Goal: Task Accomplishment & Management: Manage account settings

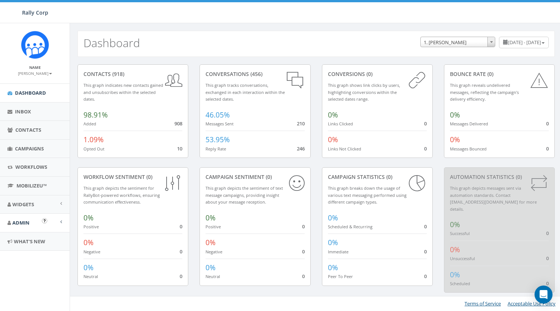
click at [30, 222] on link "Admin" at bounding box center [35, 223] width 70 height 18
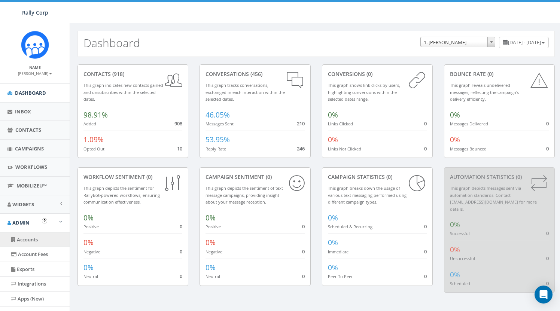
click at [26, 239] on link "Accounts" at bounding box center [35, 239] width 70 height 15
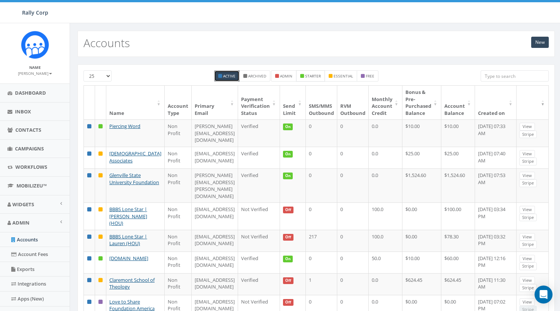
click at [308, 76] on small "starter" at bounding box center [313, 75] width 16 height 5
checkbox input "true"
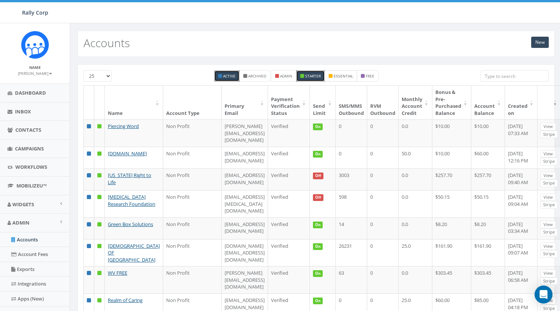
click at [339, 76] on small "essential" at bounding box center [342, 75] width 19 height 5
checkbox input "true"
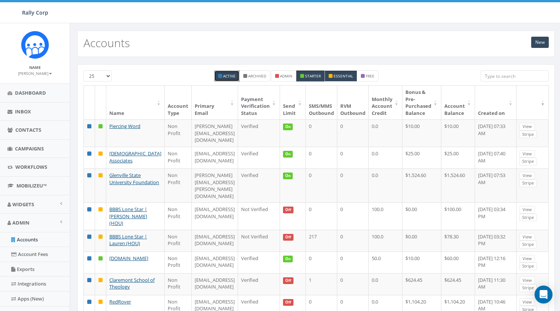
click at [308, 76] on small "starter" at bounding box center [313, 75] width 16 height 5
checkbox input "false"
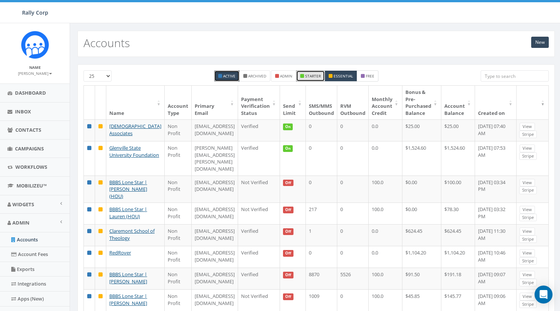
click at [372, 76] on small "free" at bounding box center [370, 75] width 9 height 5
checkbox input "true"
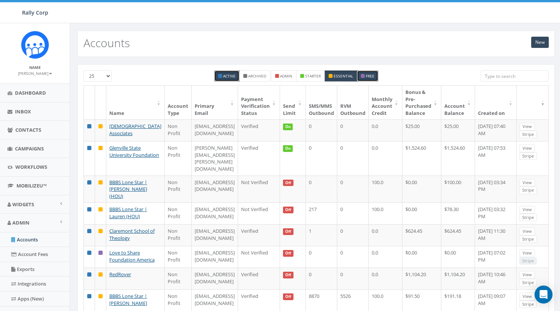
drag, startPoint x: 340, startPoint y: 75, endPoint x: 339, endPoint y: 80, distance: 5.4
click at [340, 75] on small "essential" at bounding box center [342, 75] width 19 height 5
checkbox input "false"
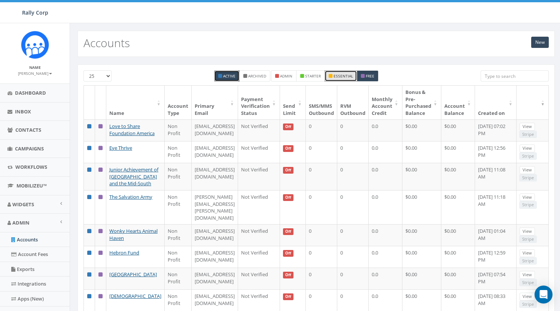
click at [276, 61] on div "25 50 100 Active Archived admin starter essential free Name Account Type Primar…" at bounding box center [316, 242] width 492 height 371
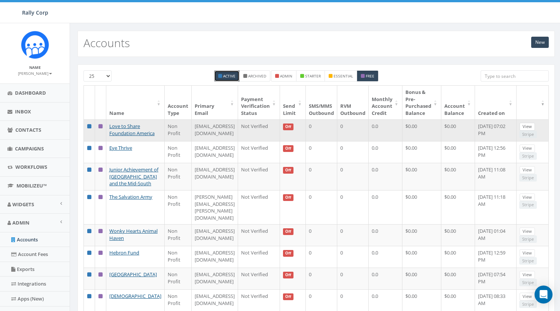
click at [535, 126] on link "View" at bounding box center [526, 127] width 15 height 8
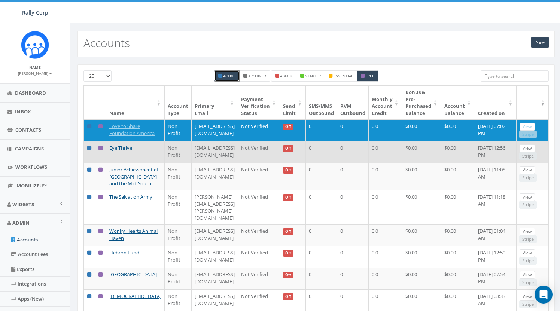
click at [367, 163] on td "0" at bounding box center [352, 152] width 31 height 22
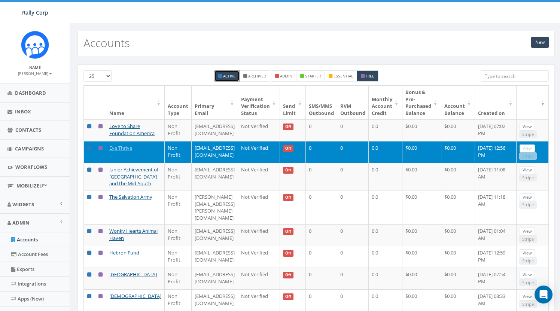
click at [535, 152] on link "View" at bounding box center [526, 148] width 15 height 8
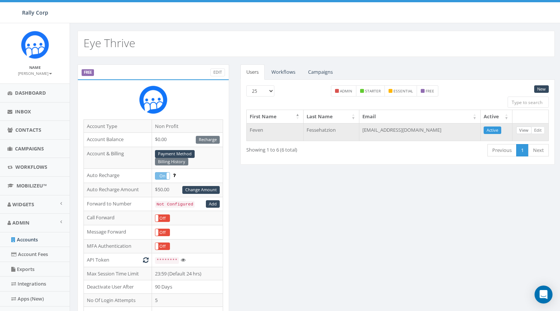
click at [523, 130] on link "View" at bounding box center [523, 130] width 15 height 8
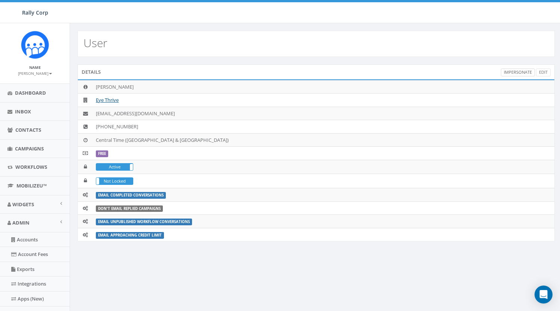
click at [520, 70] on link "Impersonate" at bounding box center [518, 72] width 34 height 8
